Goal: Book appointment/travel/reservation

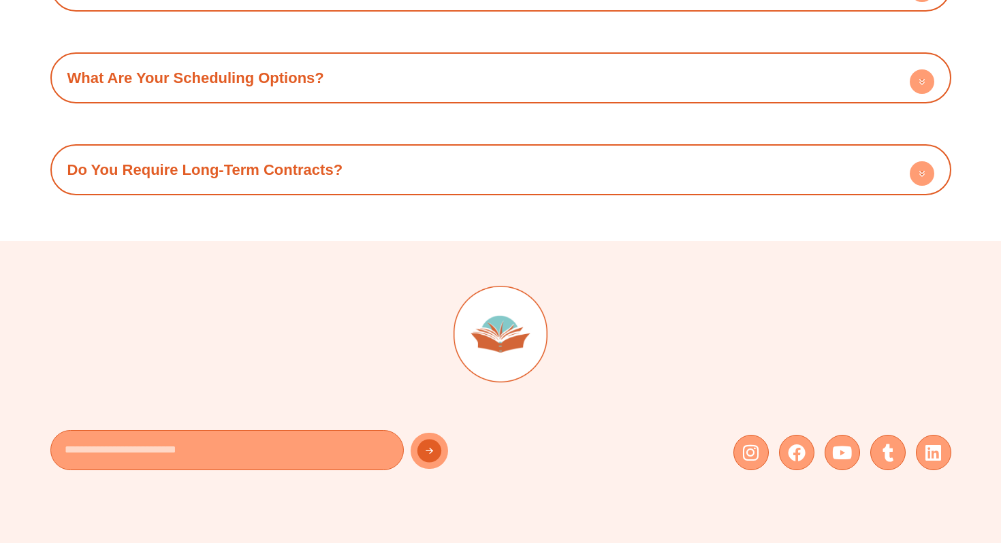
scroll to position [1997, 0]
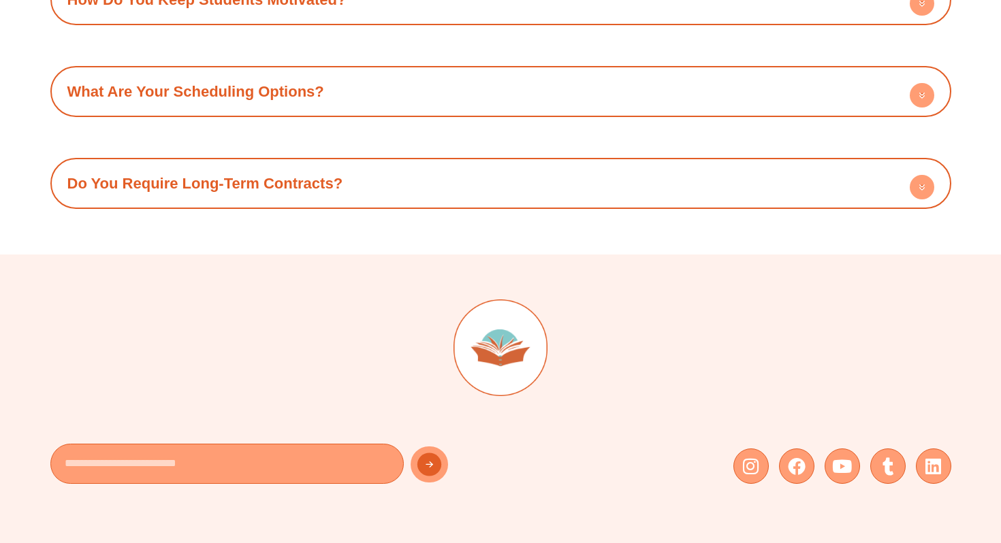
click at [923, 195] on circle at bounding box center [922, 187] width 25 height 25
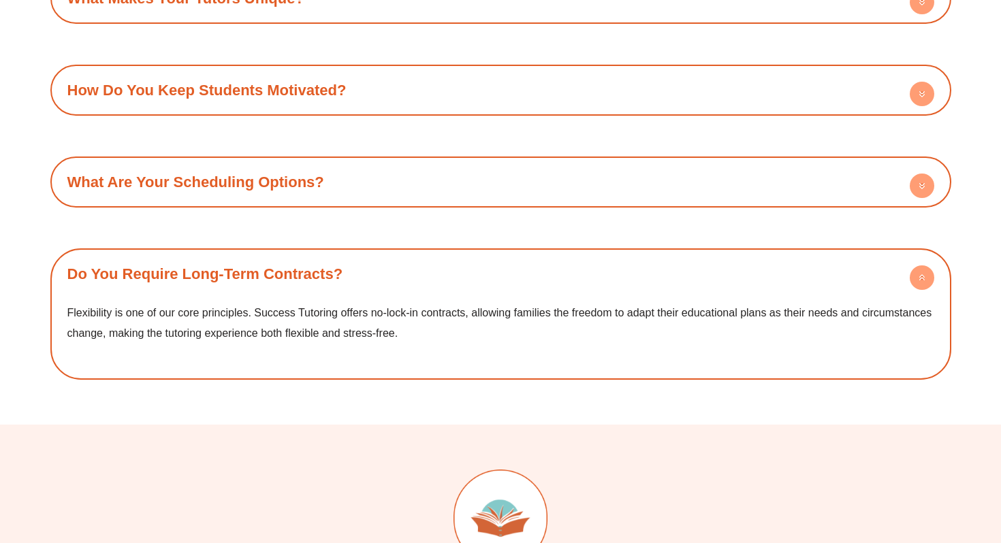
scroll to position [1900, 0]
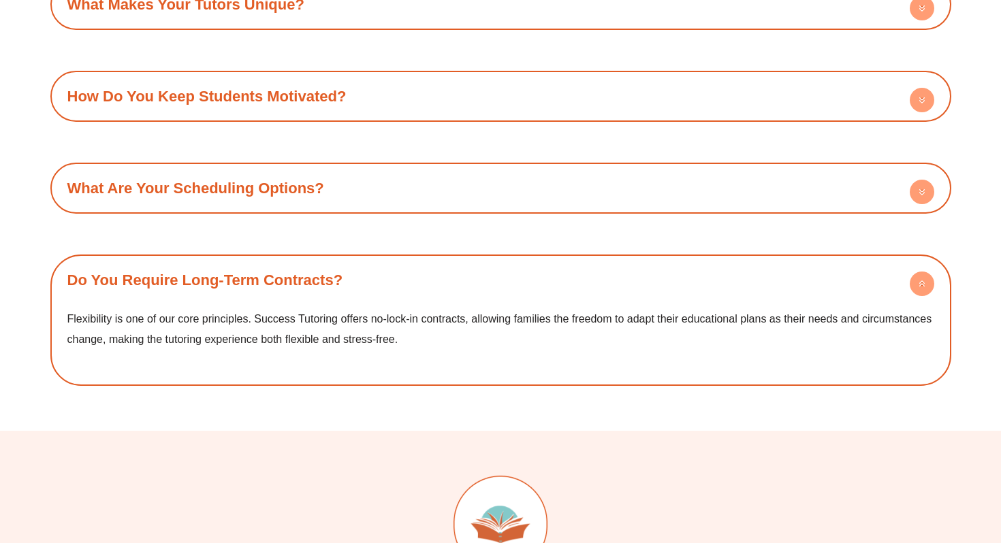
click at [921, 273] on circle at bounding box center [922, 284] width 25 height 25
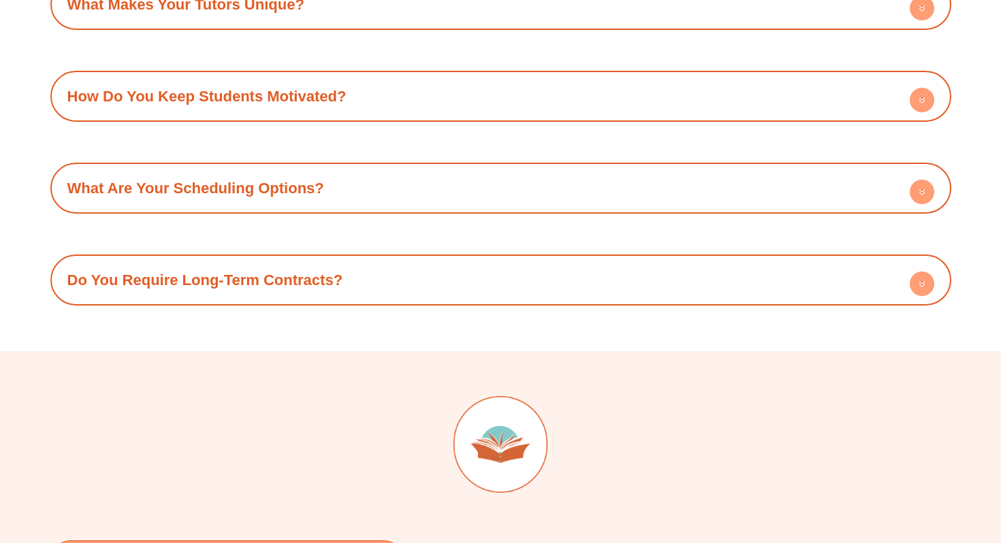
click at [928, 191] on circle at bounding box center [922, 192] width 25 height 25
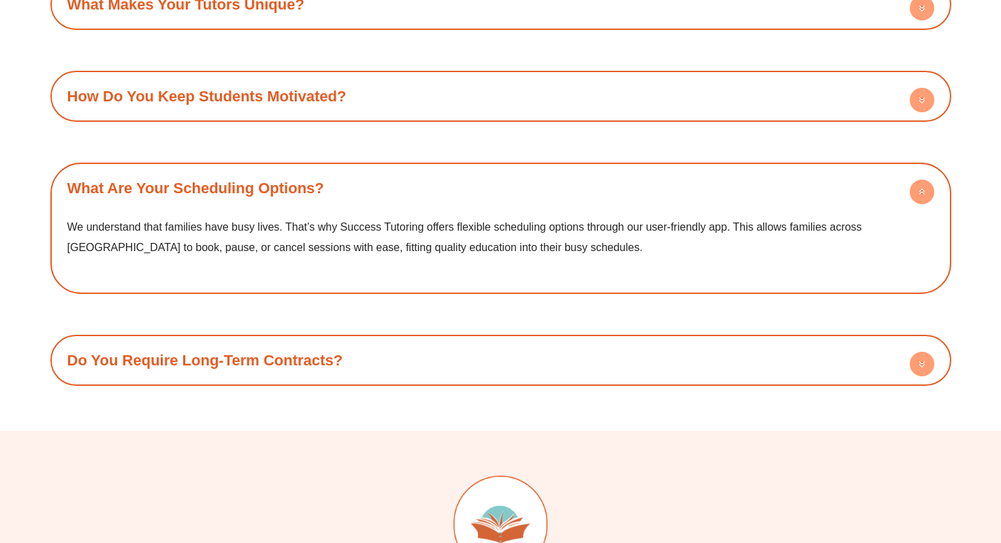
click at [926, 190] on circle at bounding box center [922, 192] width 25 height 25
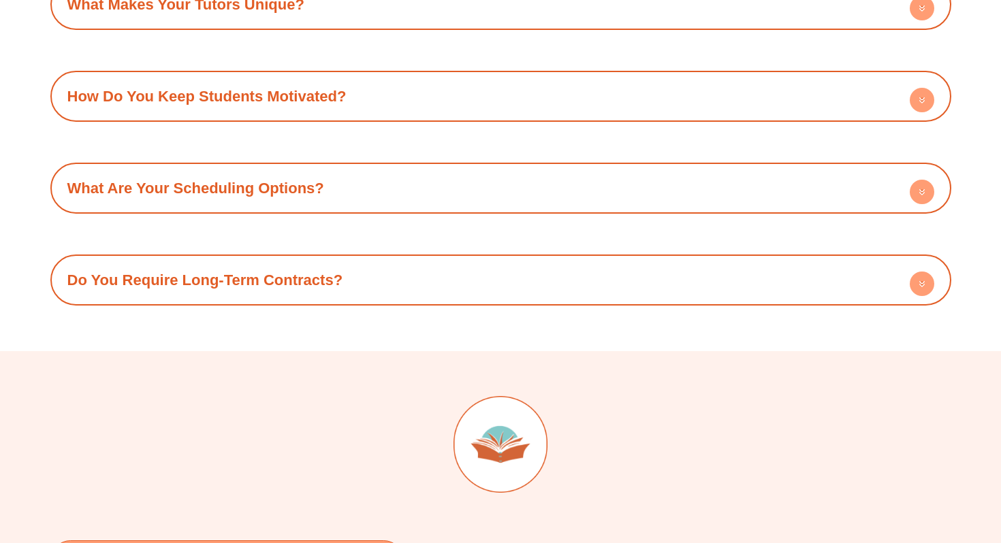
click at [926, 89] on circle at bounding box center [922, 100] width 25 height 25
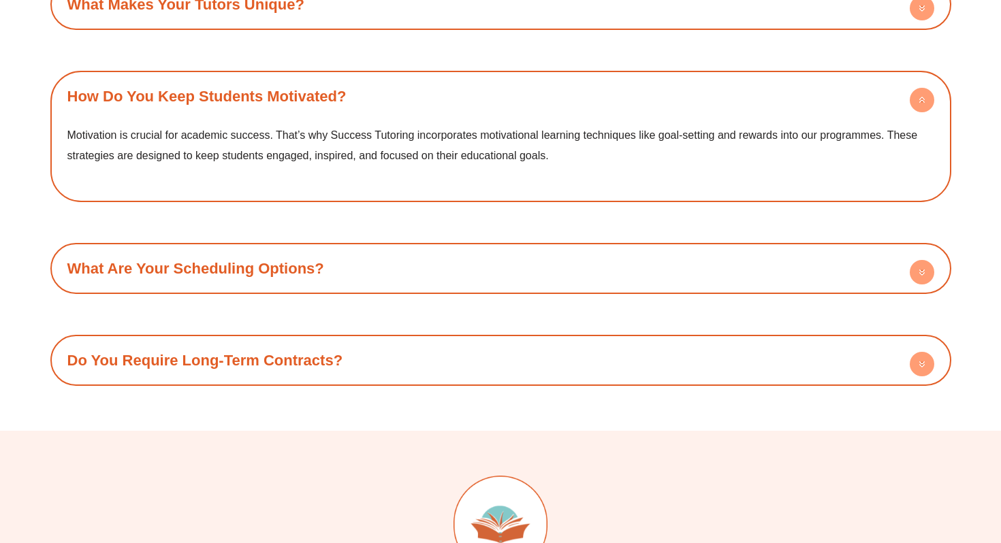
click at [926, 89] on circle at bounding box center [922, 100] width 25 height 25
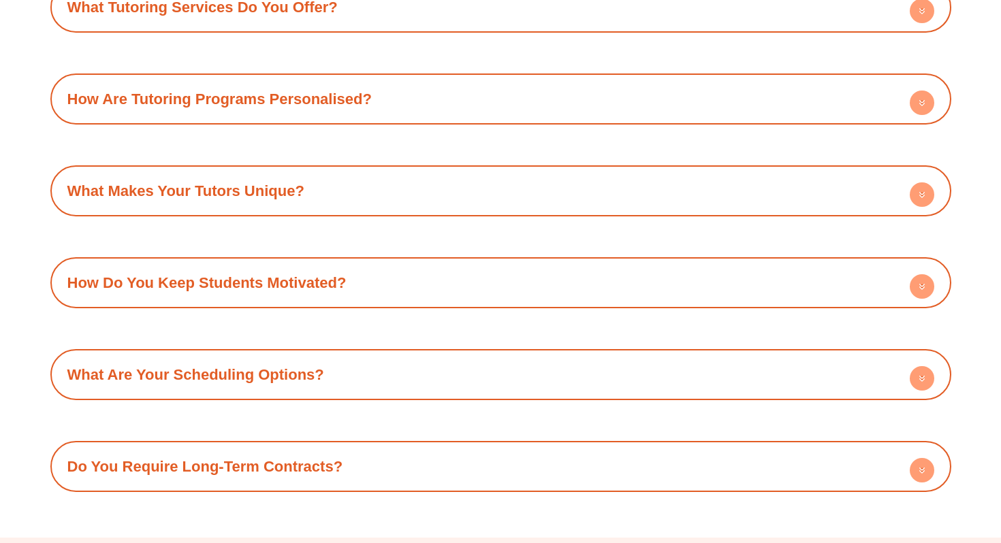
scroll to position [1706, 0]
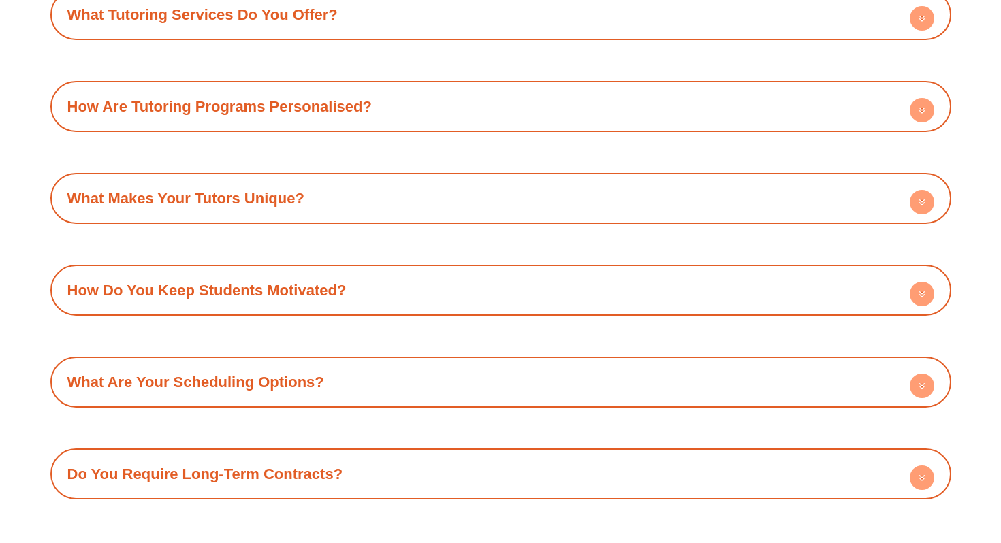
click at [922, 193] on circle at bounding box center [922, 202] width 25 height 25
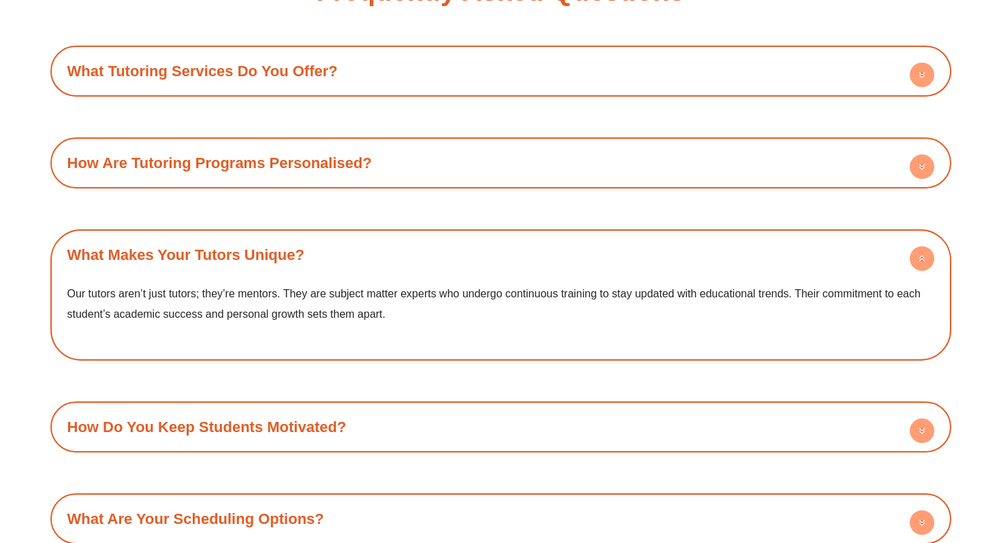
scroll to position [1649, 0]
click at [921, 251] on circle at bounding box center [922, 259] width 25 height 25
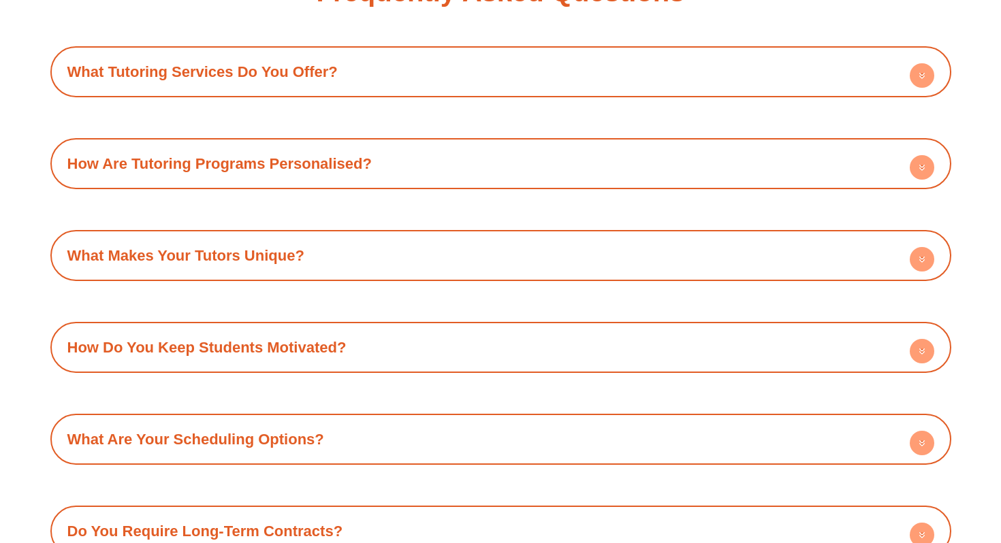
click at [913, 171] on circle at bounding box center [922, 167] width 25 height 25
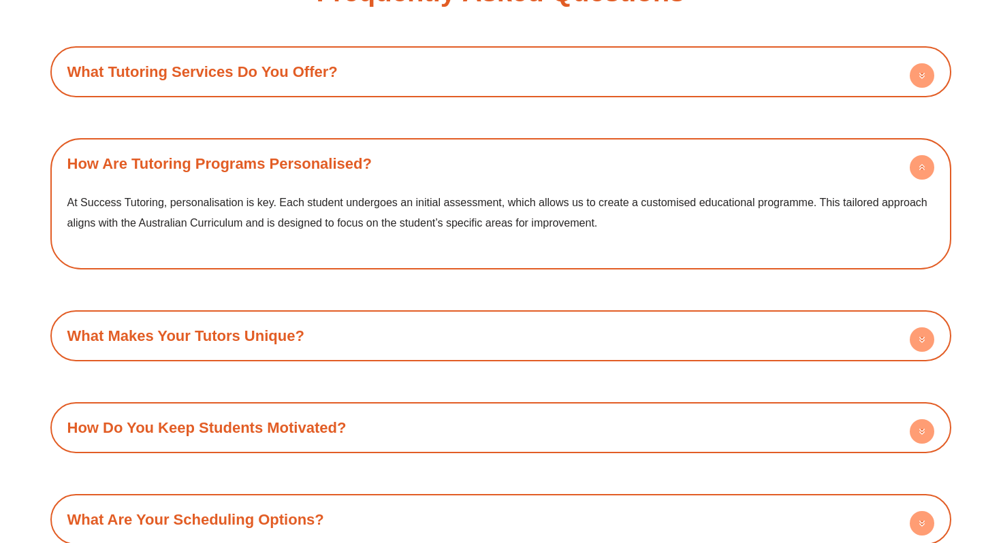
click at [913, 172] on circle at bounding box center [922, 167] width 25 height 25
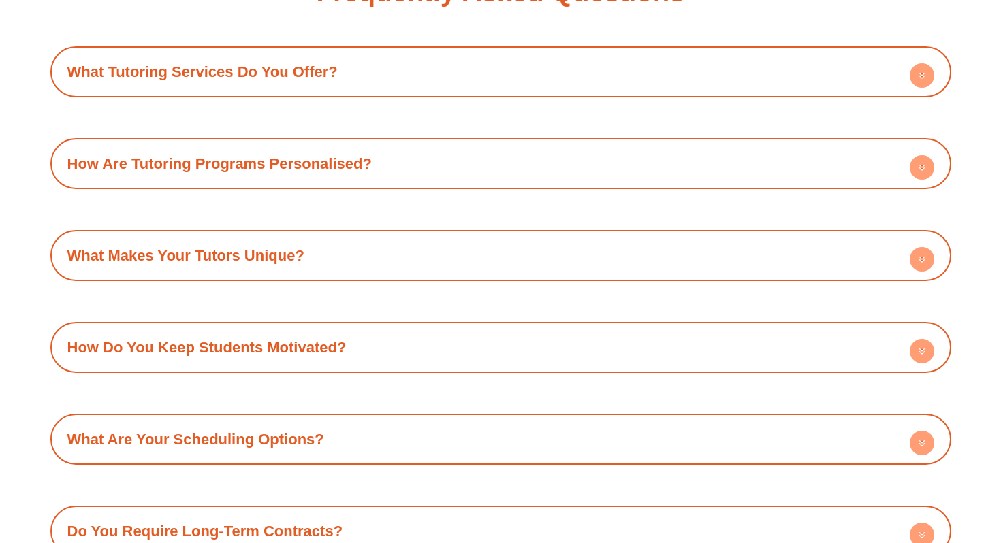
click at [918, 78] on circle at bounding box center [922, 75] width 25 height 25
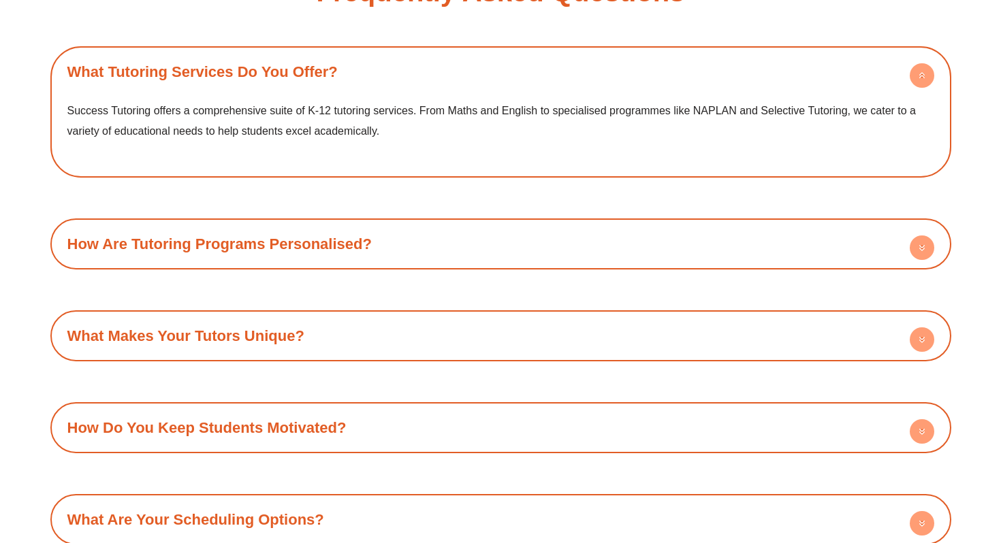
click at [917, 68] on circle at bounding box center [922, 75] width 25 height 25
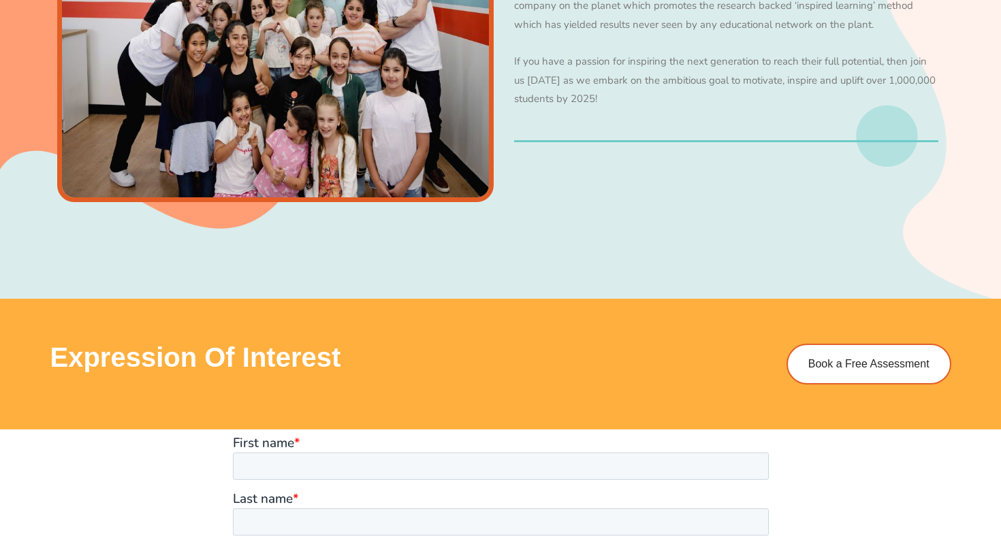
scroll to position [921, 0]
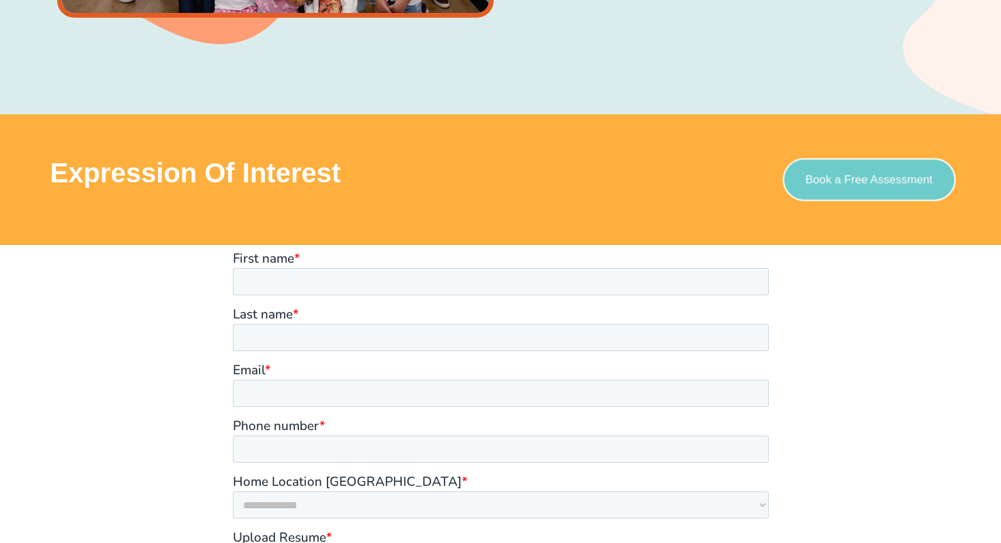
click at [858, 179] on span "Book a Free Assessment" at bounding box center [869, 180] width 127 height 12
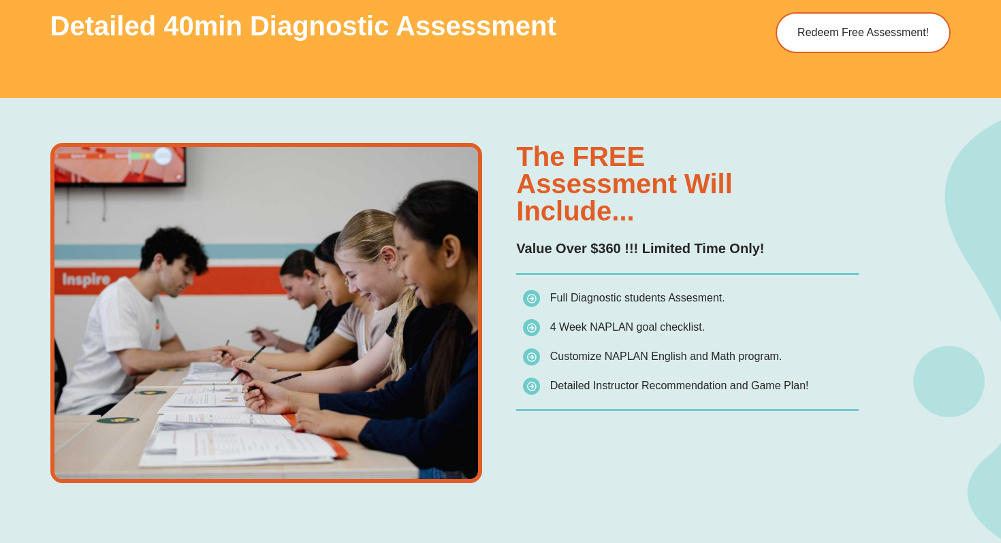
scroll to position [863, 0]
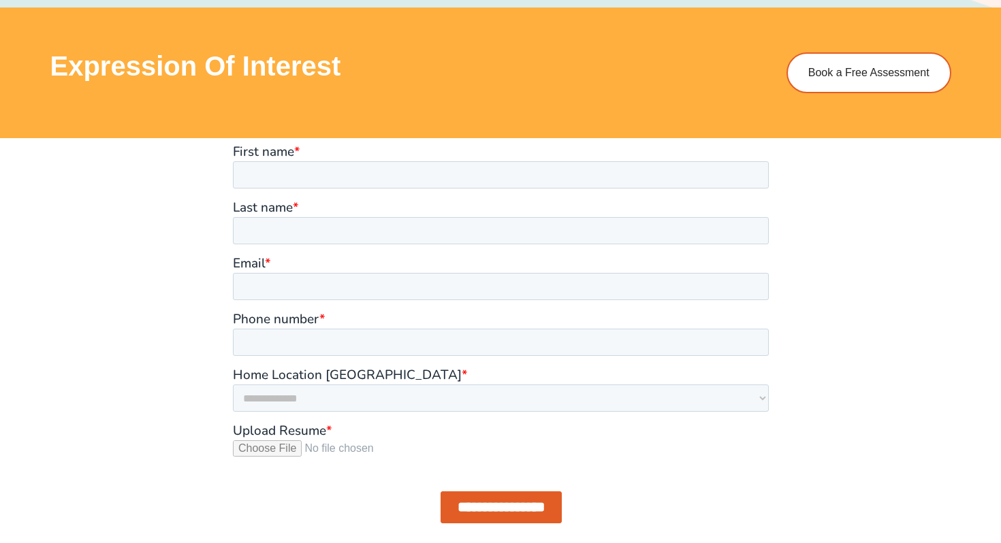
scroll to position [1052, 0]
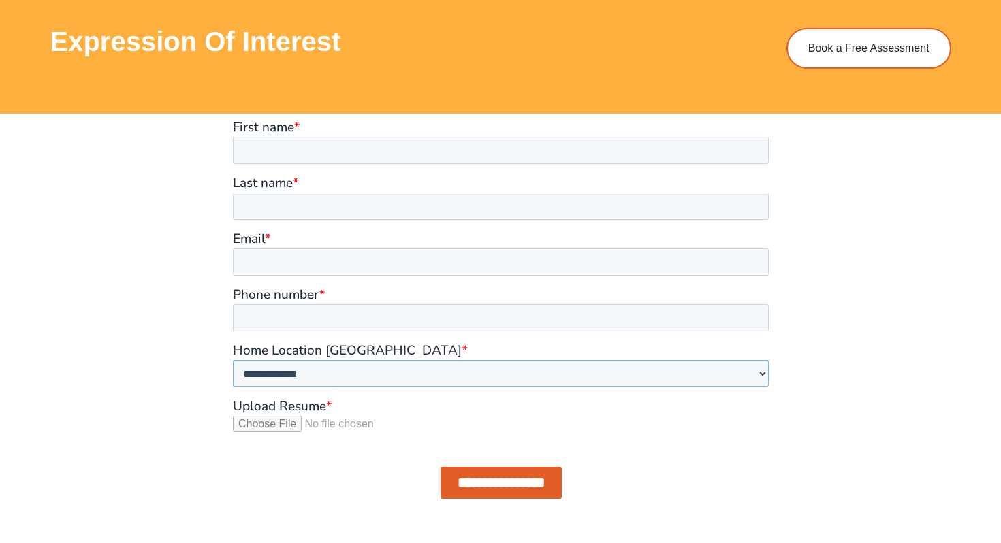
click at [721, 380] on select "**********" at bounding box center [500, 373] width 536 height 27
click at [520, 378] on select "**********" at bounding box center [500, 373] width 536 height 27
select select "**********"
click at [232, 360] on select "**********" at bounding box center [500, 373] width 536 height 27
click at [369, 367] on select "**********" at bounding box center [500, 373] width 536 height 27
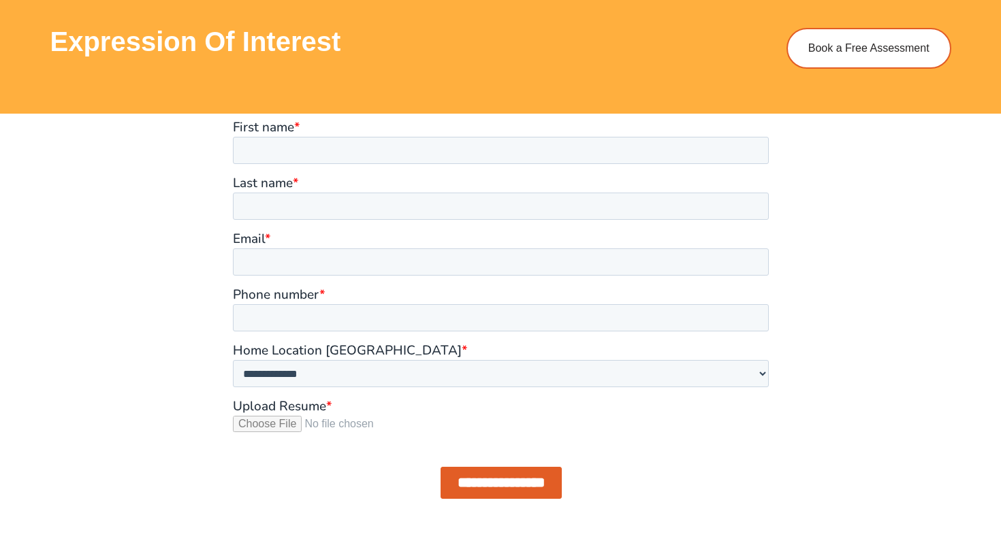
click at [850, 288] on div at bounding box center [500, 322] width 776 height 416
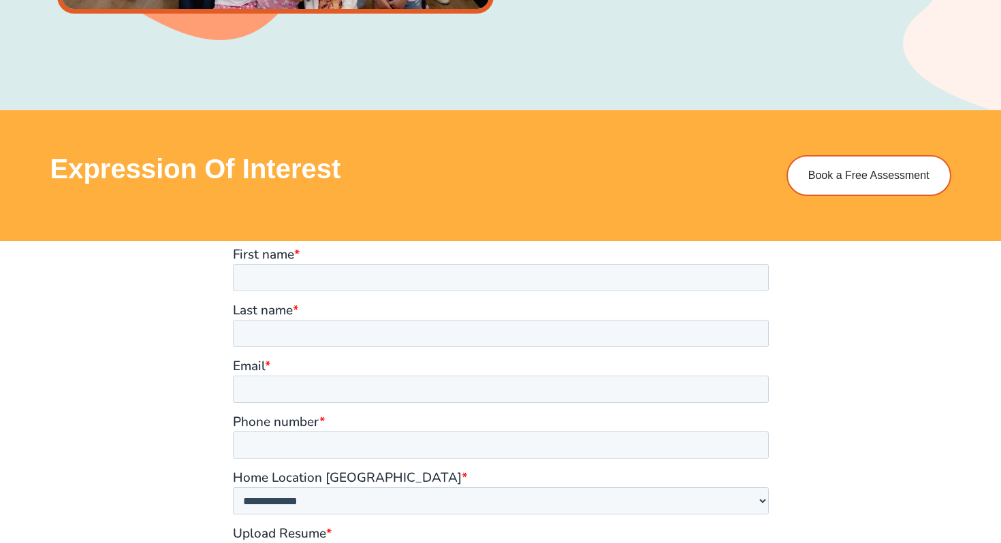
scroll to position [903, 0]
